Goal: Task Accomplishment & Management: Use online tool/utility

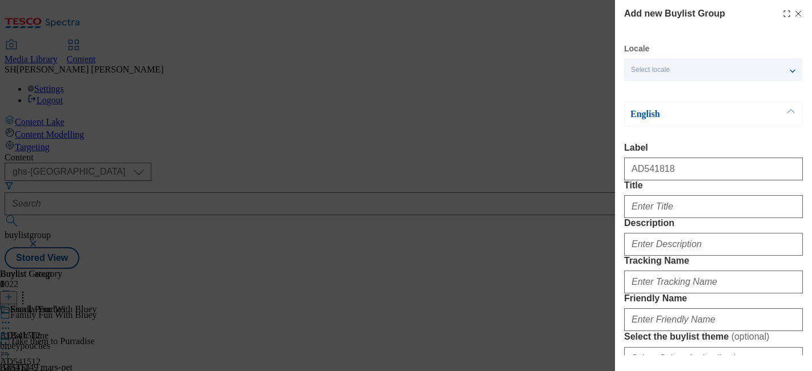
select select "ghs-uk"
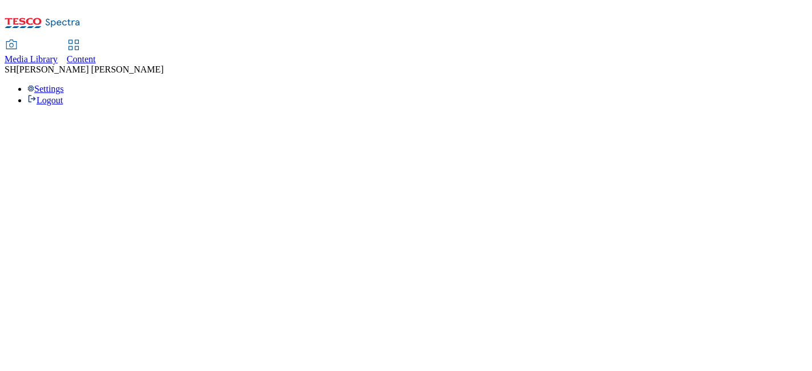
select select "ghs-[GEOGRAPHIC_DATA]"
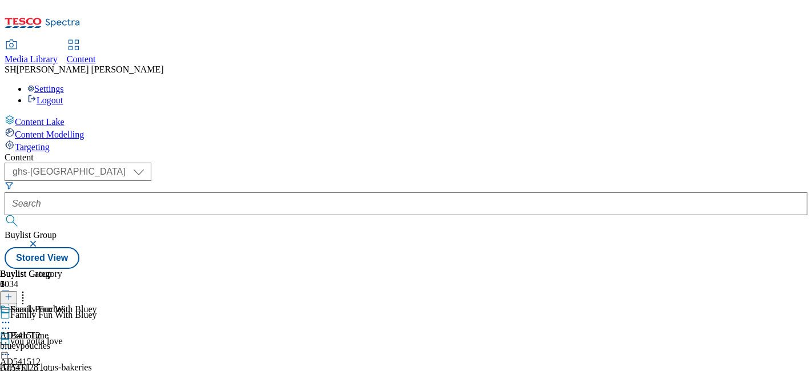
click at [13, 298] on icon at bounding box center [9, 302] width 8 height 8
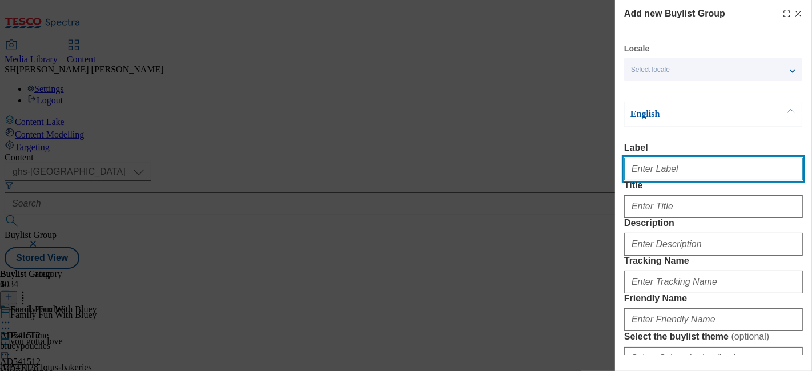
click at [663, 177] on input "Label" at bounding box center [713, 169] width 179 height 23
type input "AD541818"
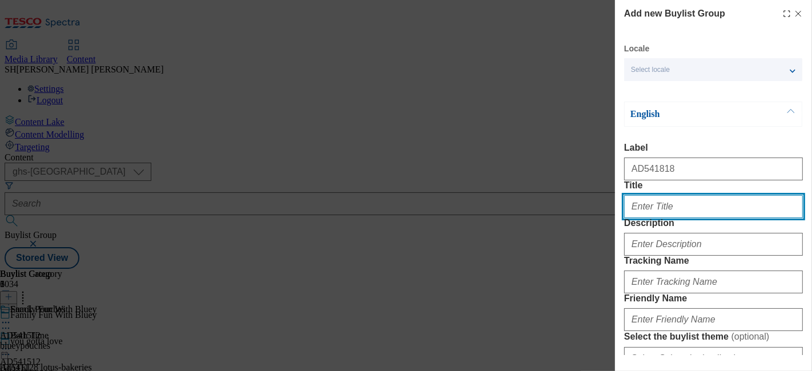
click at [653, 218] on input "Title" at bounding box center [713, 206] width 179 height 23
